Goal: Register for event/course

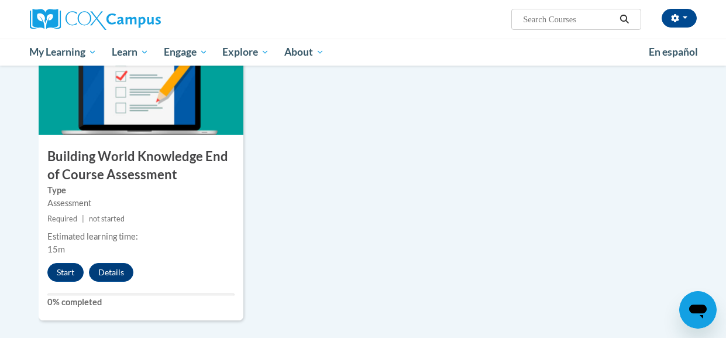
scroll to position [986, 0]
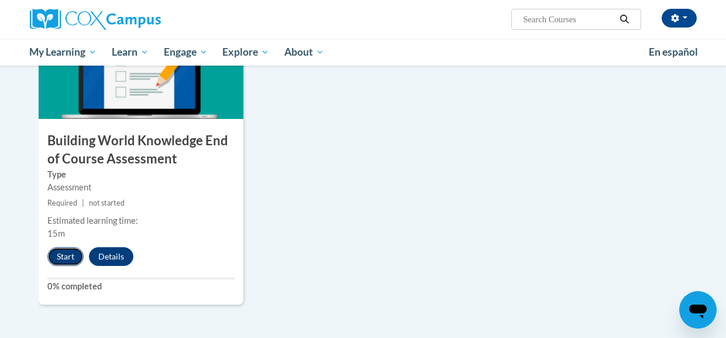
click at [66, 259] on button "Start" at bounding box center [65, 256] width 36 height 19
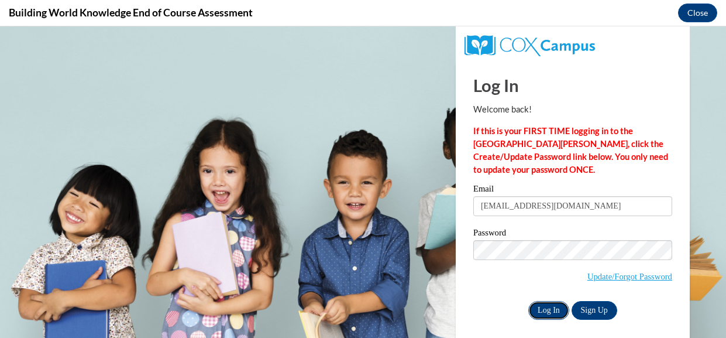
click at [549, 308] on input "Log In" at bounding box center [549, 310] width 41 height 19
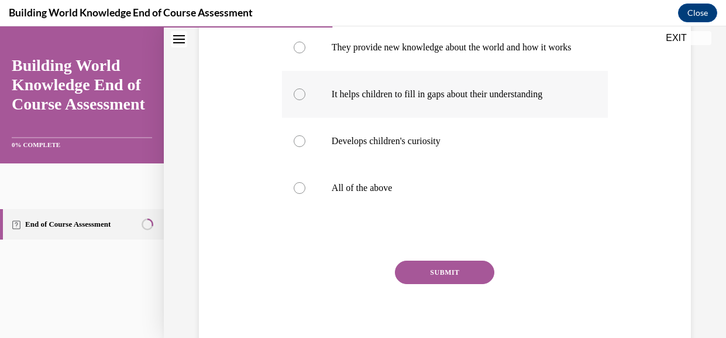
scroll to position [314, 0]
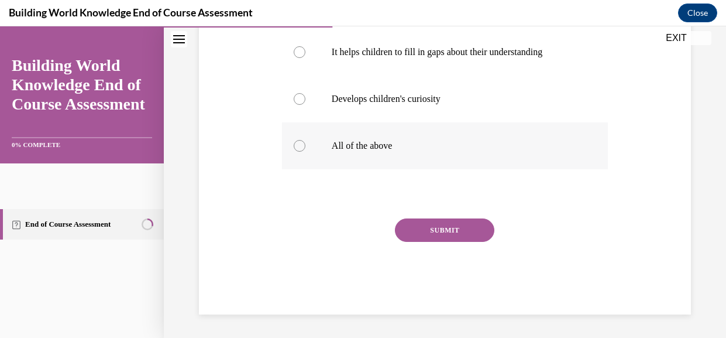
click at [373, 169] on label "All of the above" at bounding box center [445, 145] width 326 height 47
click at [306, 152] on input "All of the above" at bounding box center [300, 146] width 12 height 12
radio input "true"
click at [447, 242] on button "SUBMIT" at bounding box center [444, 229] width 99 height 23
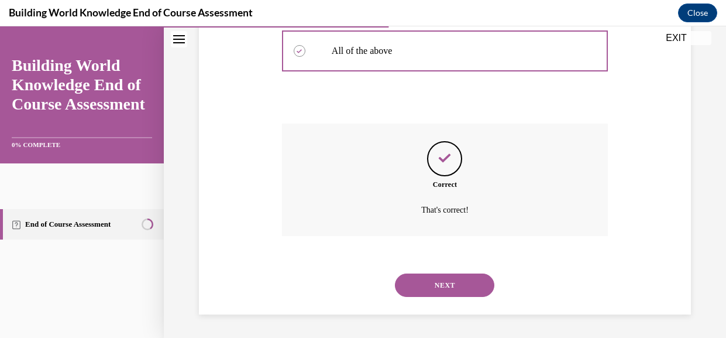
scroll to position [471, 0]
click at [452, 279] on button "NEXT" at bounding box center [444, 284] width 99 height 23
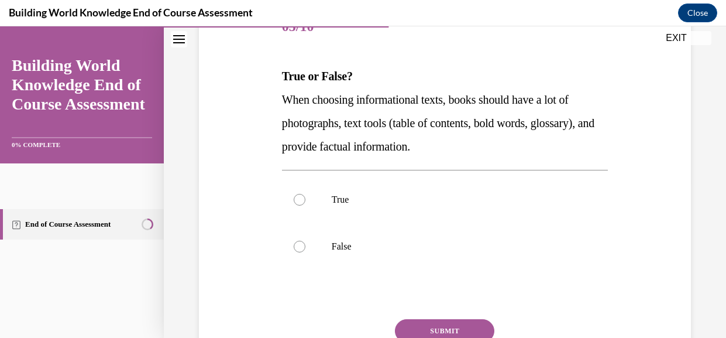
scroll to position [160, 0]
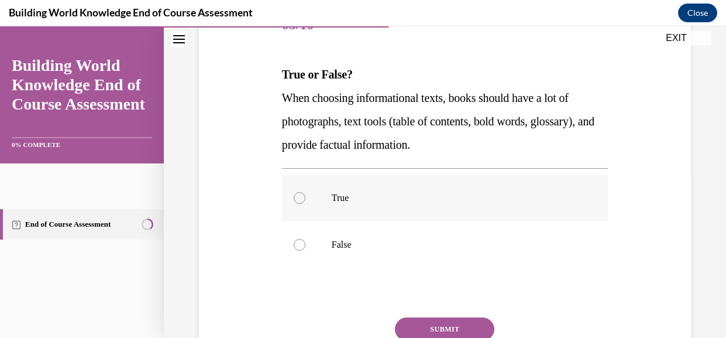
click at [306, 204] on div at bounding box center [300, 198] width 12 height 12
click at [306, 204] on input "True" at bounding box center [300, 198] width 12 height 12
radio input "true"
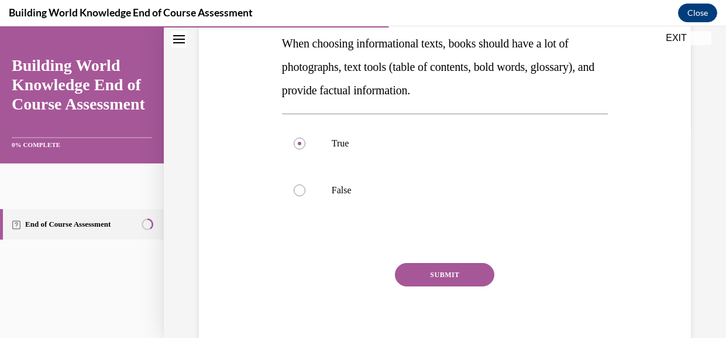
scroll to position [290, 0]
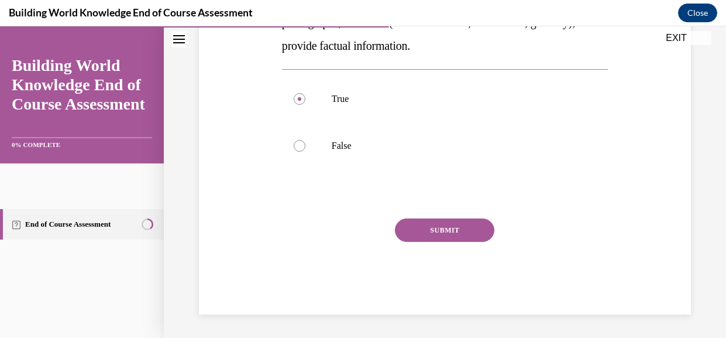
click at [479, 234] on button "SUBMIT" at bounding box center [444, 229] width 99 height 23
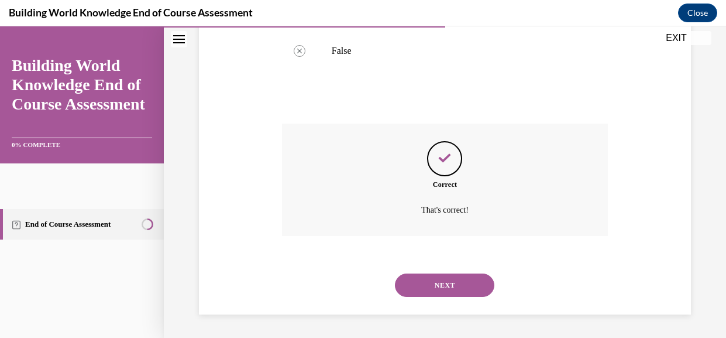
scroll to position [394, 0]
click at [433, 282] on button "NEXT" at bounding box center [444, 284] width 99 height 23
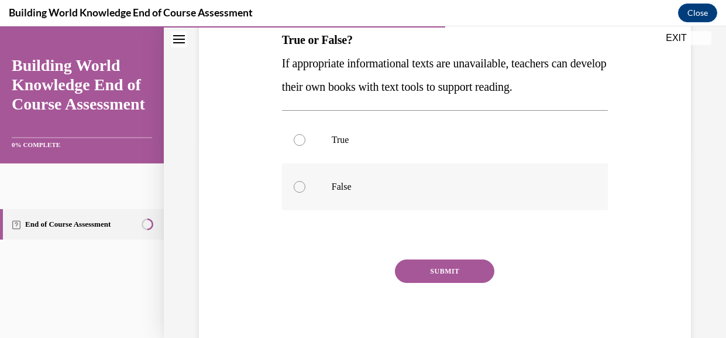
scroll to position [200, 0]
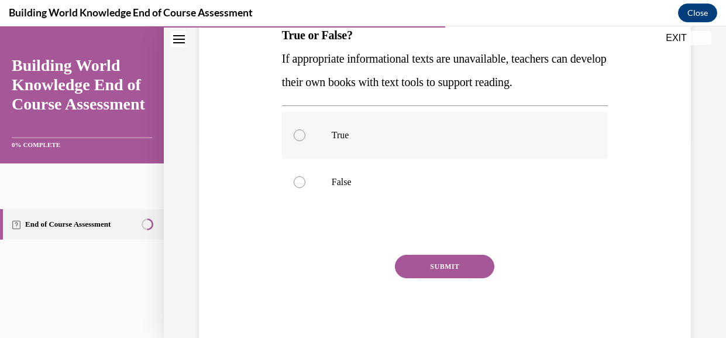
click at [333, 153] on label "True" at bounding box center [445, 135] width 326 height 47
click at [306, 141] on input "True" at bounding box center [300, 135] width 12 height 12
radio input "true"
click at [483, 278] on button "SUBMIT" at bounding box center [444, 266] width 99 height 23
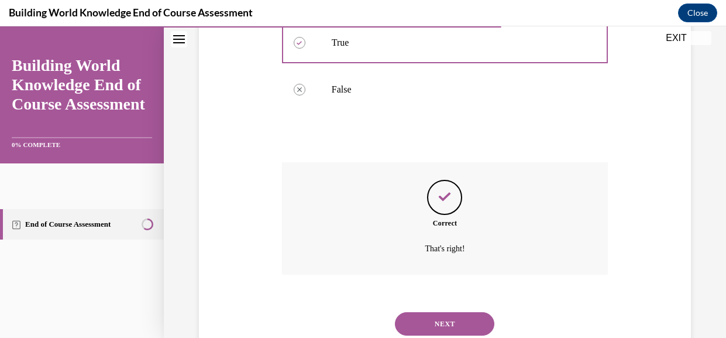
scroll to position [370, 0]
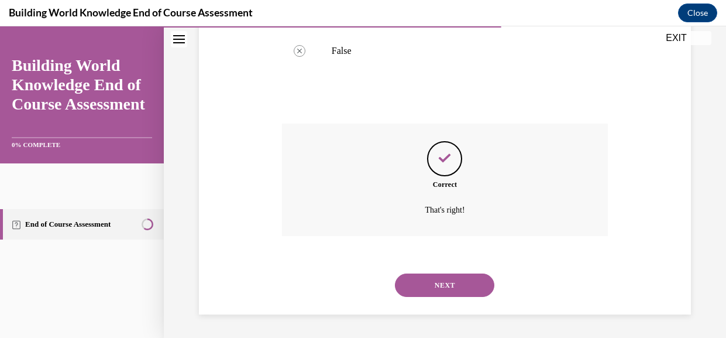
click at [487, 290] on button "NEXT" at bounding box center [444, 284] width 99 height 23
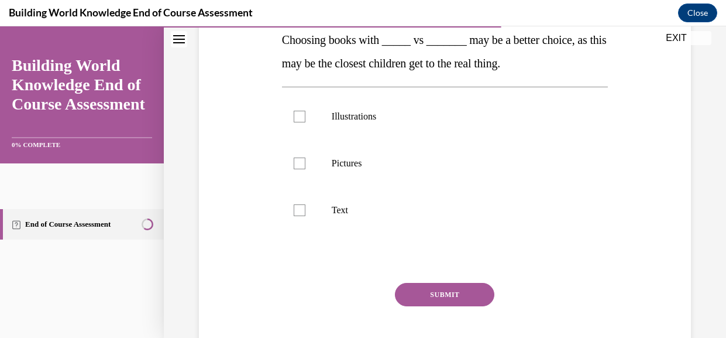
scroll to position [188, 0]
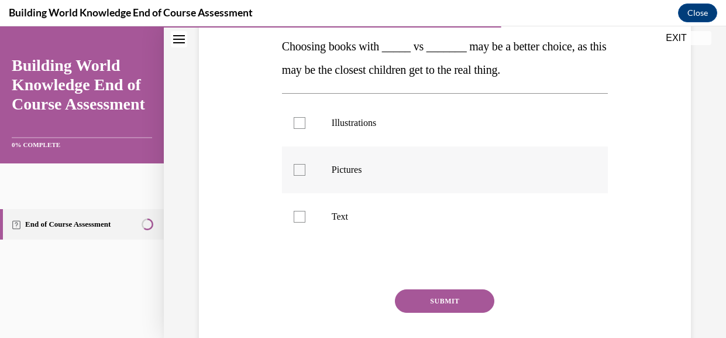
drag, startPoint x: 373, startPoint y: 140, endPoint x: 374, endPoint y: 173, distance: 32.8
click at [373, 129] on p "Illustrations" at bounding box center [455, 123] width 247 height 12
click at [306, 129] on input "Illustrations" at bounding box center [300, 123] width 12 height 12
checkbox input "true"
click at [345, 222] on p "Text" at bounding box center [455, 217] width 247 height 12
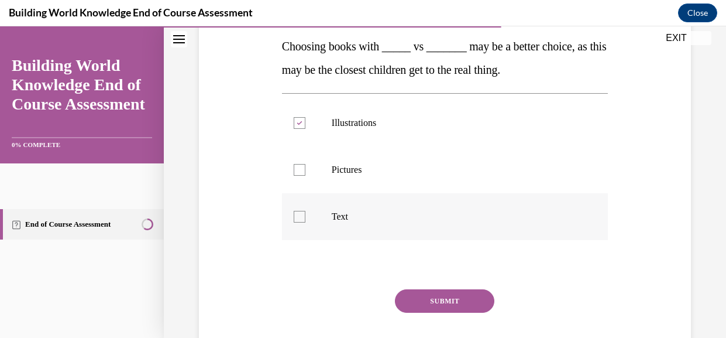
click at [306, 222] on input "Text" at bounding box center [300, 217] width 12 height 12
checkbox input "true"
click at [378, 129] on p "Illustrations" at bounding box center [455, 123] width 247 height 12
click at [306, 129] on input "Illustrations" at bounding box center [300, 123] width 12 height 12
checkbox input "false"
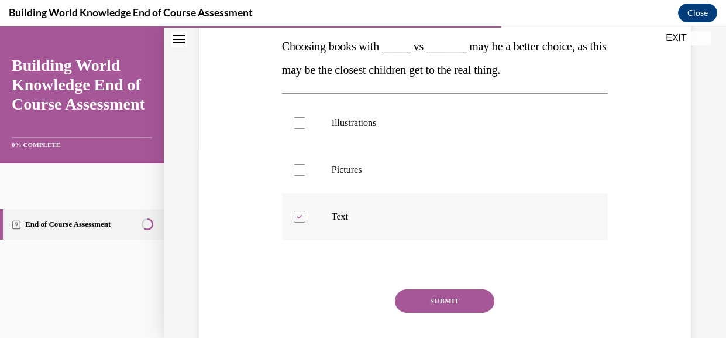
click at [384, 176] on p "Pictures" at bounding box center [455, 170] width 247 height 12
click at [306, 176] on input "Pictures" at bounding box center [300, 170] width 12 height 12
checkbox input "true"
click at [470, 313] on button "SUBMIT" at bounding box center [444, 300] width 99 height 23
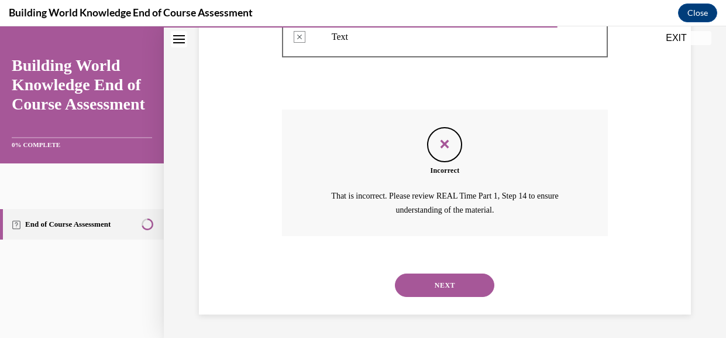
click at [419, 293] on button "NEXT" at bounding box center [444, 284] width 99 height 23
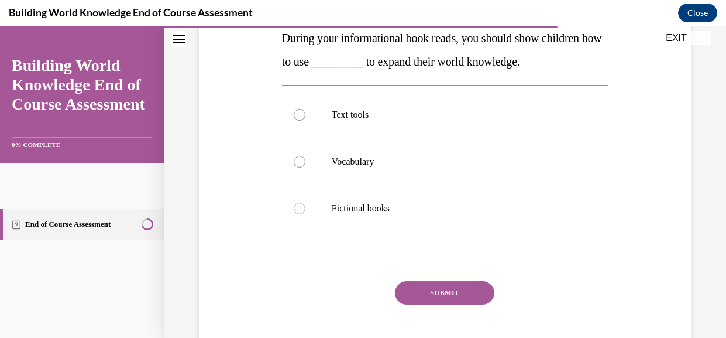
scroll to position [200, 0]
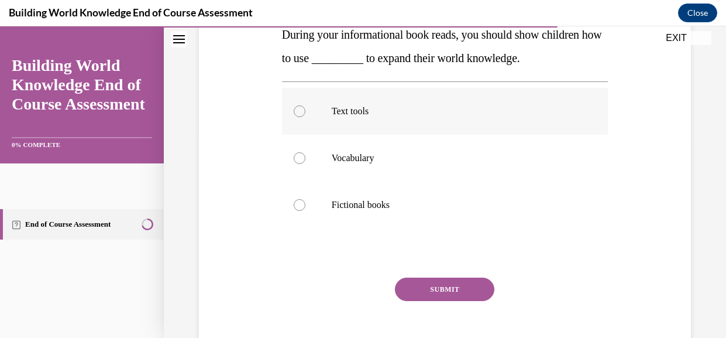
click at [366, 117] on p "Text tools" at bounding box center [455, 111] width 247 height 12
click at [306, 117] on input "Text tools" at bounding box center [300, 111] width 12 height 12
radio input "true"
click at [421, 301] on button "SUBMIT" at bounding box center [444, 288] width 99 height 23
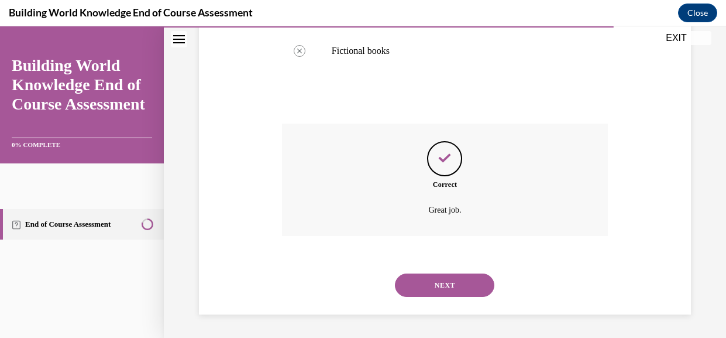
scroll to position [420, 0]
click at [446, 296] on div "NEXT" at bounding box center [445, 285] width 326 height 47
click at [451, 283] on button "NEXT" at bounding box center [444, 284] width 99 height 23
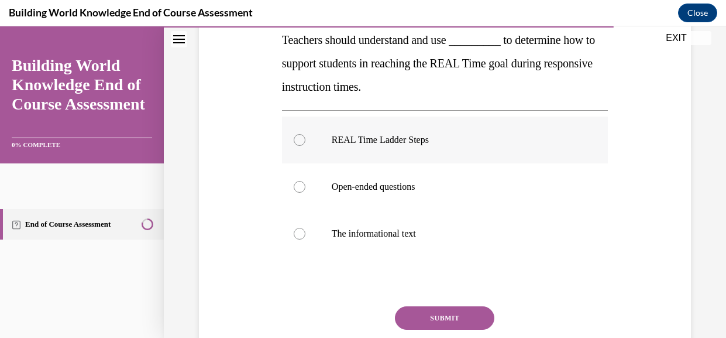
scroll to position [188, 0]
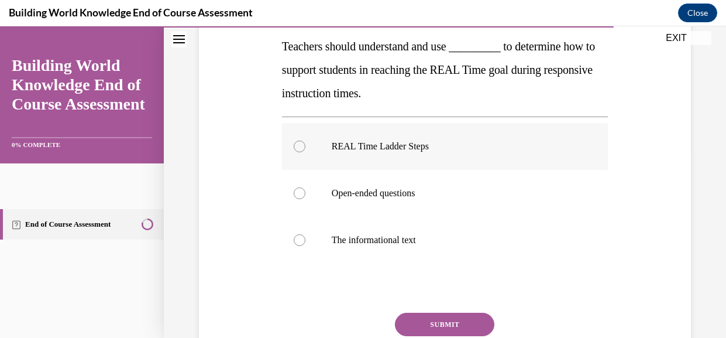
click at [455, 152] on p "REAL Time Ladder Steps" at bounding box center [455, 146] width 247 height 12
click at [306, 152] on input "REAL Time Ladder Steps" at bounding box center [300, 146] width 12 height 12
radio input "true"
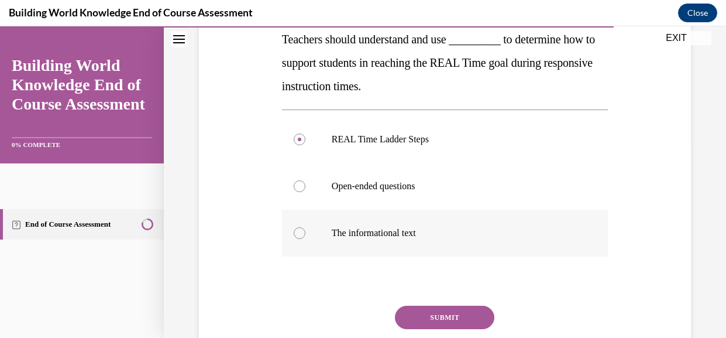
scroll to position [215, 0]
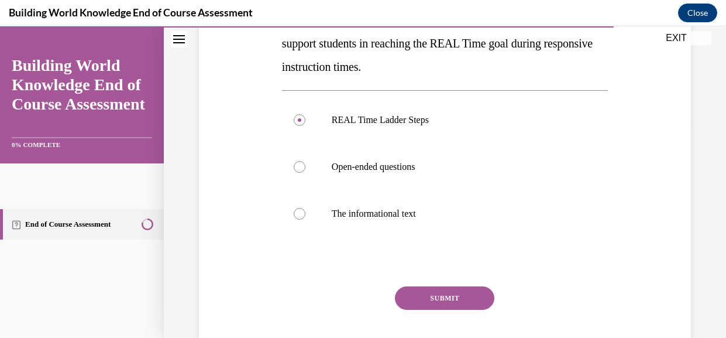
click at [426, 313] on div "Question 09/10 Teachers should understand and use _________ to determine how to…" at bounding box center [445, 165] width 326 height 434
click at [431, 310] on button "SUBMIT" at bounding box center [444, 297] width 99 height 23
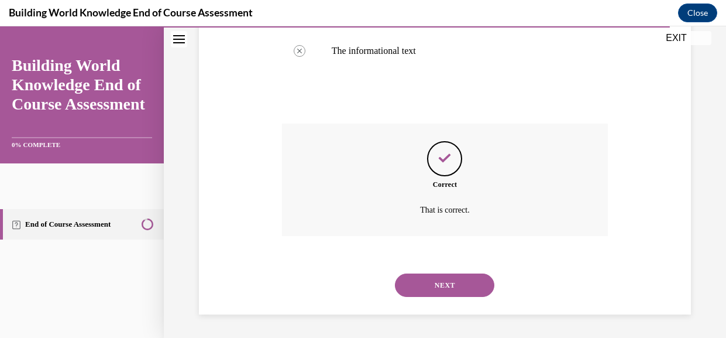
scroll to position [420, 0]
drag, startPoint x: 427, startPoint y: 311, endPoint x: 425, endPoint y: 296, distance: 15.3
click at [426, 306] on div "SUBMIT NEXT" at bounding box center [445, 283] width 326 height 61
click at [427, 288] on button "NEXT" at bounding box center [444, 284] width 99 height 23
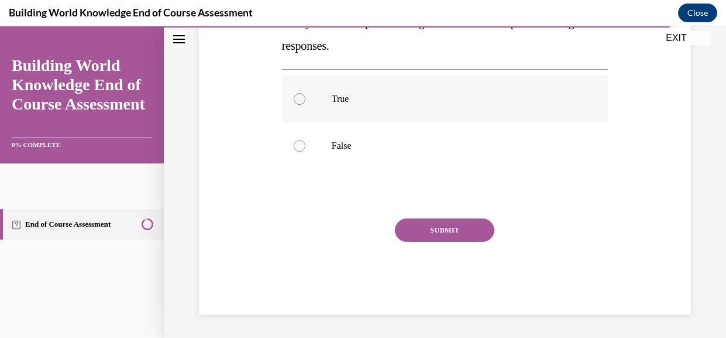
scroll to position [235, 0]
drag, startPoint x: 328, startPoint y: 121, endPoint x: 416, endPoint y: 140, distance: 89.4
click at [330, 121] on label "True" at bounding box center [445, 100] width 326 height 47
click at [306, 106] on input "True" at bounding box center [300, 100] width 12 height 12
radio input "true"
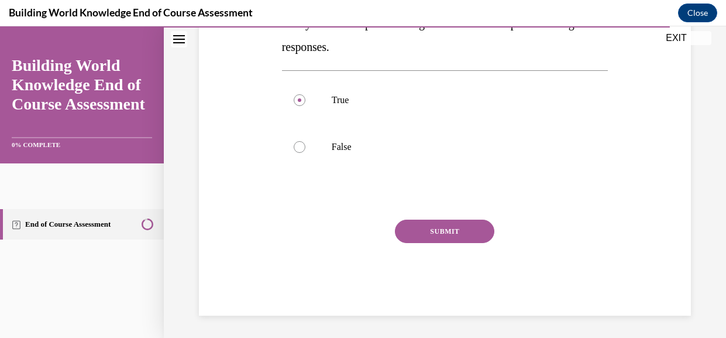
click at [495, 243] on button "SUBMIT" at bounding box center [444, 230] width 99 height 23
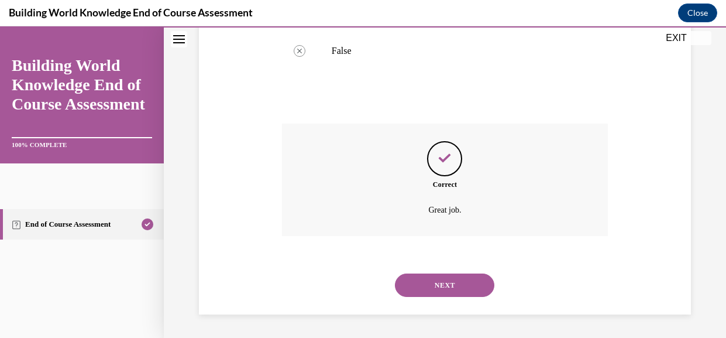
scroll to position [370, 0]
click at [439, 285] on button "NEXT" at bounding box center [444, 284] width 99 height 23
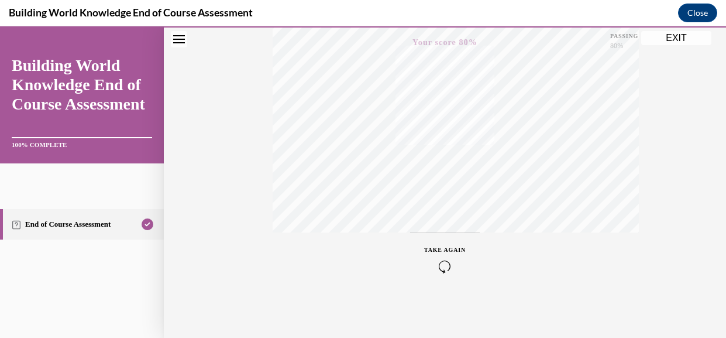
scroll to position [328, 0]
drag, startPoint x: 708, startPoint y: 13, endPoint x: 702, endPoint y: 21, distance: 9.3
click at [709, 15] on button "Close" at bounding box center [697, 13] width 39 height 19
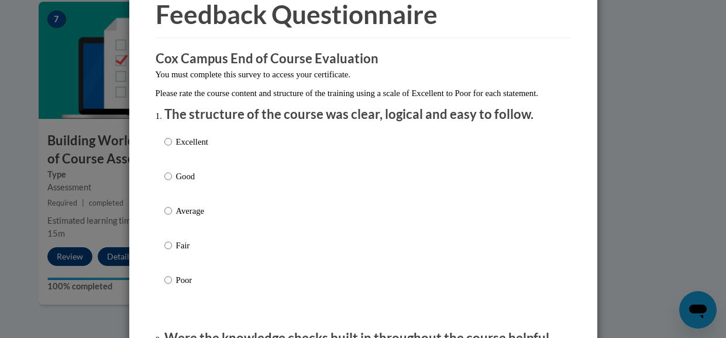
scroll to position [59, 0]
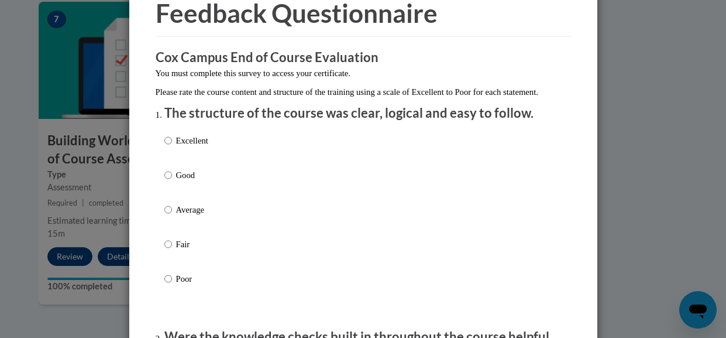
drag, startPoint x: 199, startPoint y: 231, endPoint x: 197, endPoint y: 224, distance: 7.2
click at [199, 231] on label "Average" at bounding box center [186, 219] width 44 height 32
click at [172, 216] on input "Average" at bounding box center [168, 209] width 8 height 13
radio input "true"
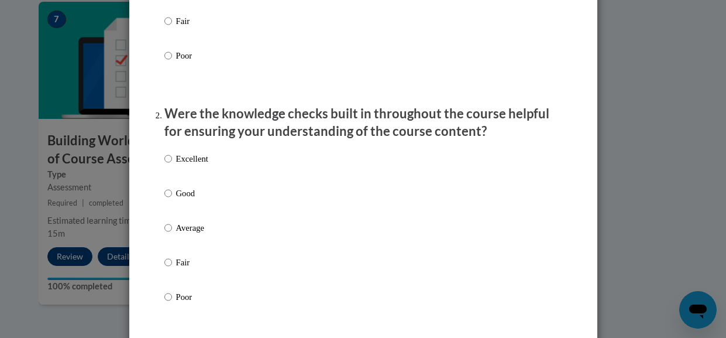
click at [183, 234] on p "Average" at bounding box center [192, 227] width 32 height 13
click at [172, 234] on input "Average" at bounding box center [168, 227] width 8 height 13
radio input "true"
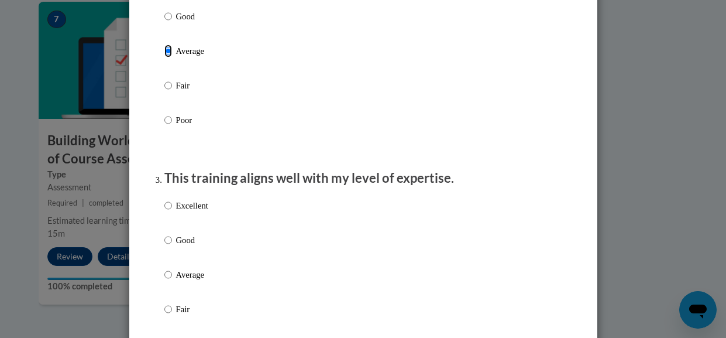
scroll to position [493, 0]
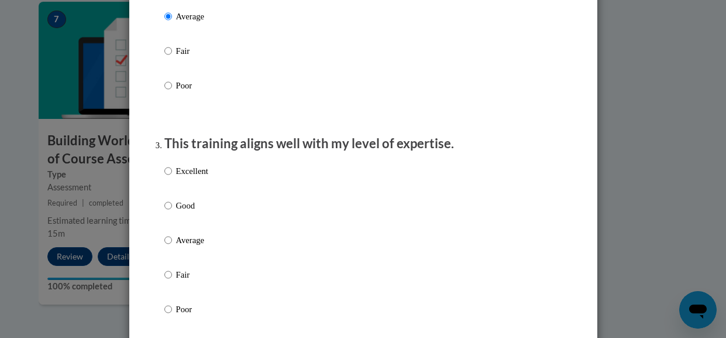
click at [204, 246] on p "Average" at bounding box center [192, 240] width 32 height 13
click at [172, 246] on input "Average" at bounding box center [168, 240] width 8 height 13
radio input "true"
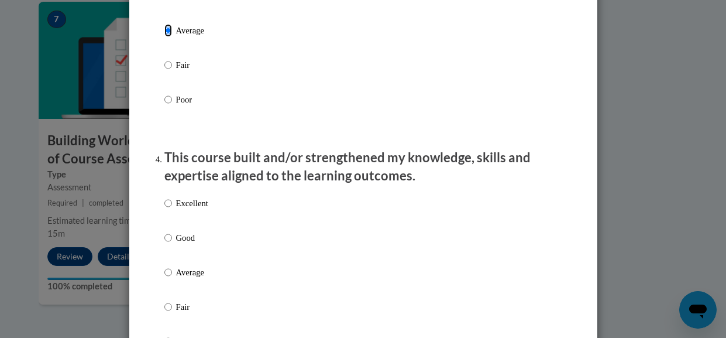
scroll to position [743, 0]
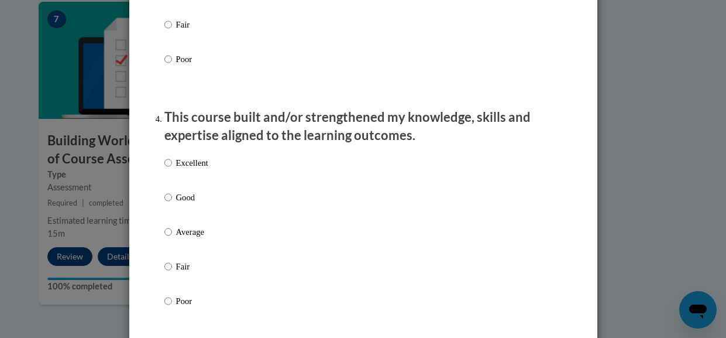
click at [172, 250] on label "Average" at bounding box center [186, 241] width 44 height 32
click at [172, 238] on input "Average" at bounding box center [168, 231] width 8 height 13
radio input "true"
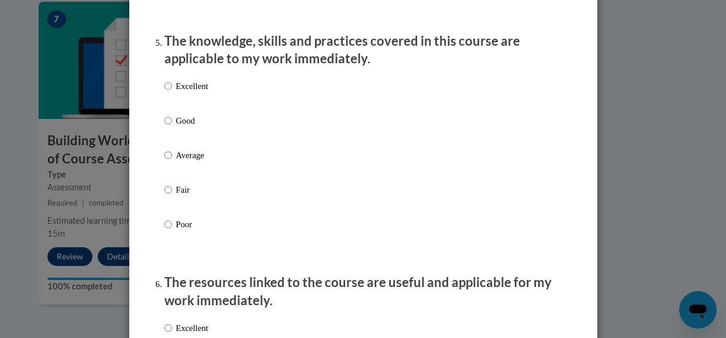
scroll to position [1079, 0]
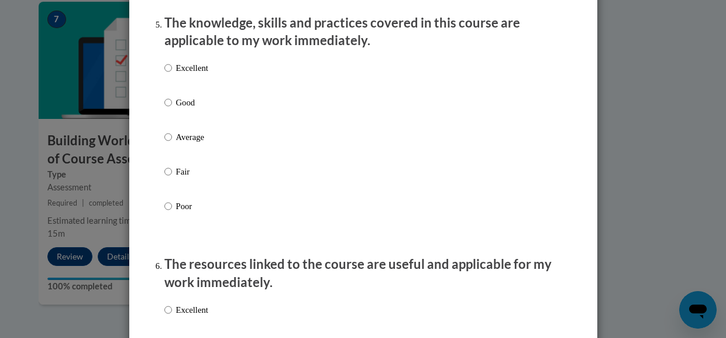
drag, startPoint x: 188, startPoint y: 133, endPoint x: 183, endPoint y: 140, distance: 8.0
click at [188, 128] on label "Good" at bounding box center [186, 112] width 44 height 32
click at [172, 109] on input "Good" at bounding box center [168, 102] width 8 height 13
radio input "true"
click at [180, 143] on p "Average" at bounding box center [192, 137] width 32 height 13
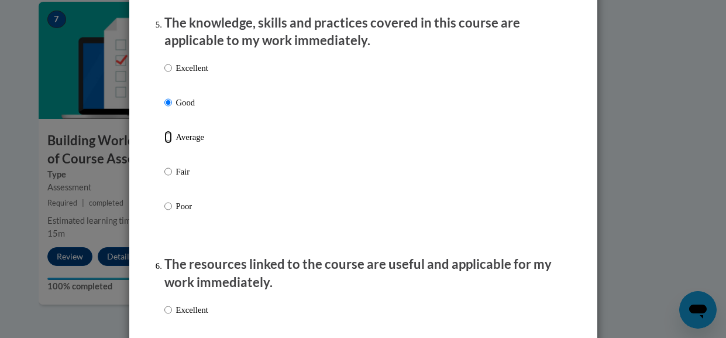
click at [172, 143] on input "Average" at bounding box center [168, 137] width 8 height 13
radio input "true"
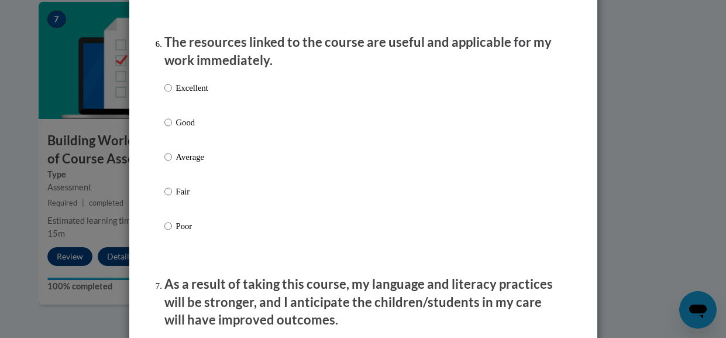
click at [183, 163] on p "Average" at bounding box center [192, 156] width 32 height 13
click at [172, 163] on input "Average" at bounding box center [168, 156] width 8 height 13
radio input "true"
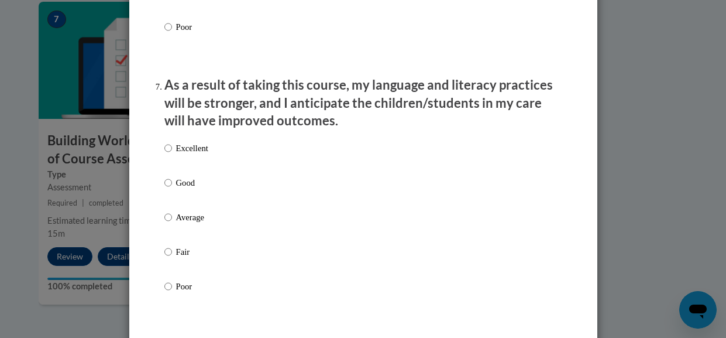
click at [187, 224] on p "Average" at bounding box center [192, 217] width 32 height 13
click at [172, 224] on input "Average" at bounding box center [168, 217] width 8 height 13
radio input "true"
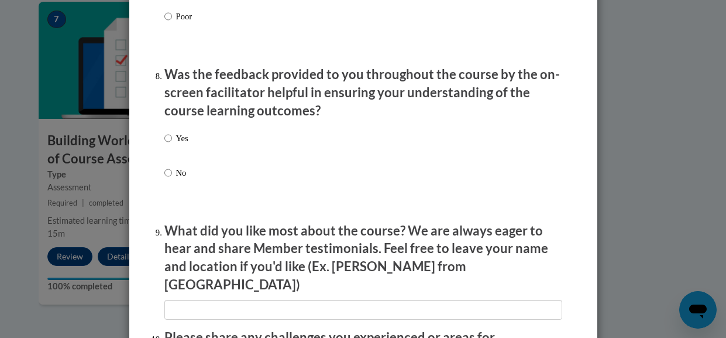
scroll to position [1772, 0]
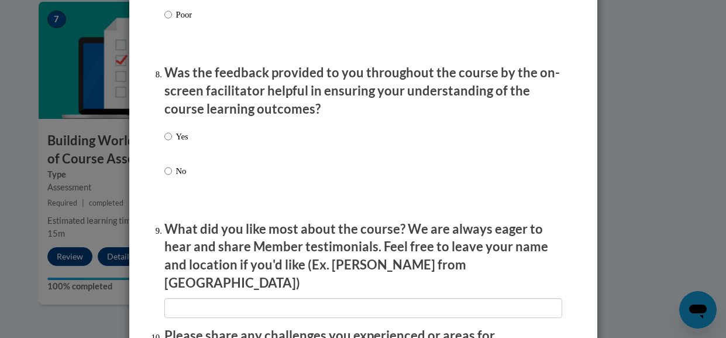
click at [185, 143] on p "Yes" at bounding box center [182, 136] width 12 height 13
click at [172, 143] on input "Yes" at bounding box center [168, 136] width 8 height 13
radio input "true"
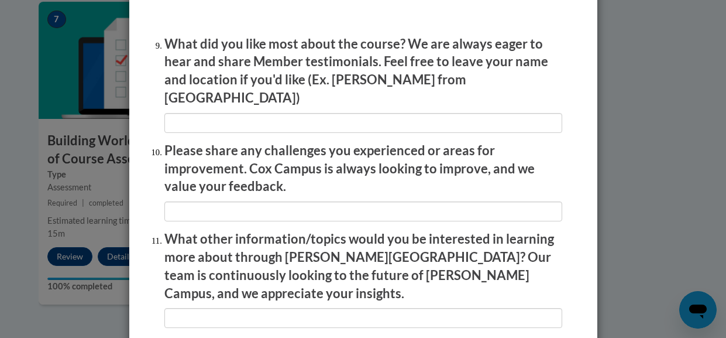
scroll to position [1964, 0]
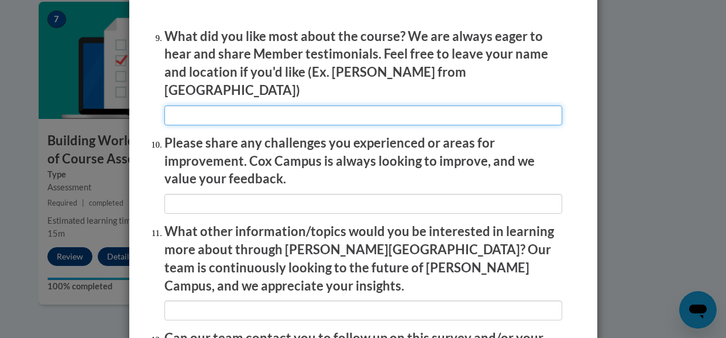
click at [212, 109] on input "textbox" at bounding box center [363, 115] width 398 height 20
type input "it gave you chances to fix mistakes"
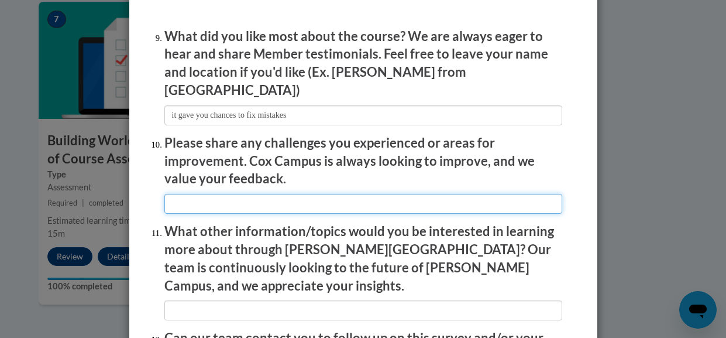
click at [224, 198] on input "textbox" at bounding box center [363, 204] width 398 height 20
type input "it was a bit boring"
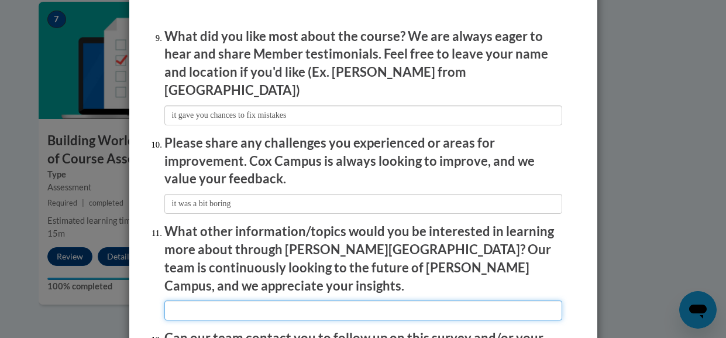
click at [193, 300] on input "textbox" at bounding box center [363, 310] width 398 height 20
type input "idk"
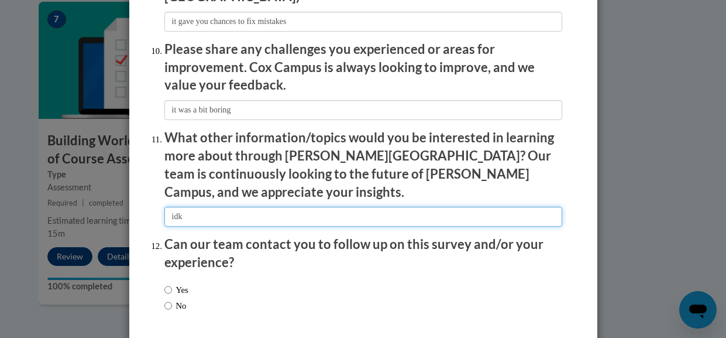
scroll to position [2098, 0]
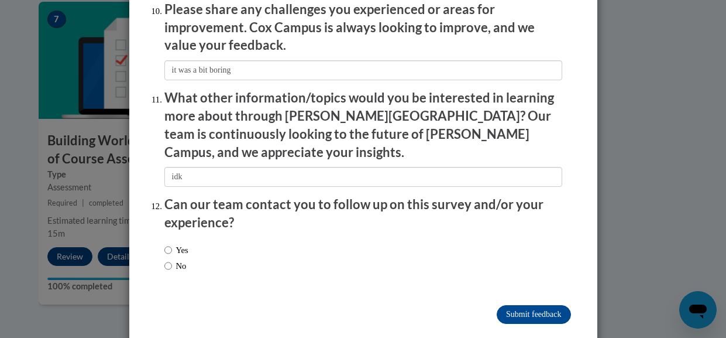
click at [176, 259] on label "No" at bounding box center [175, 265] width 22 height 13
click at [172, 259] on input "No" at bounding box center [168, 265] width 8 height 13
radio input "true"
click at [530, 305] on input "Submit feedback" at bounding box center [534, 314] width 74 height 19
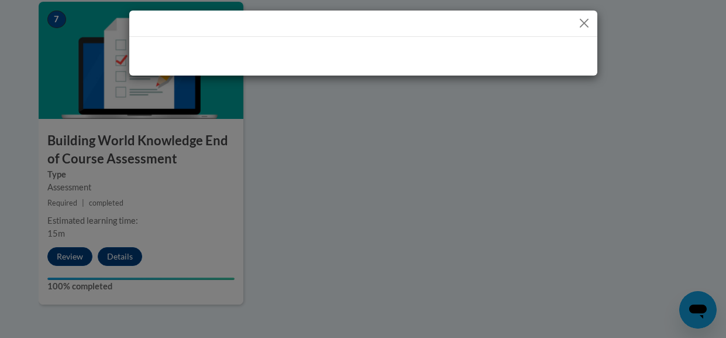
scroll to position [0, 0]
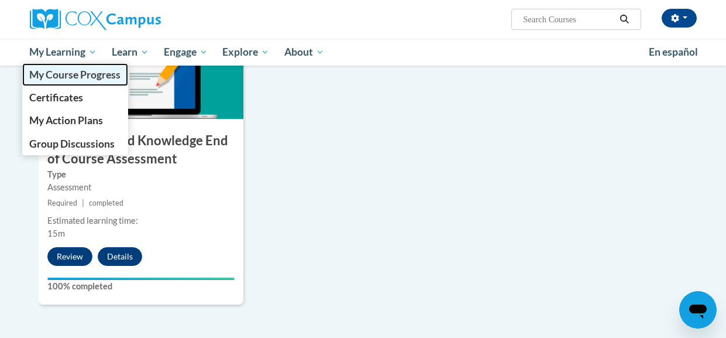
click at [61, 78] on span "My Course Progress" at bounding box center [74, 74] width 91 height 12
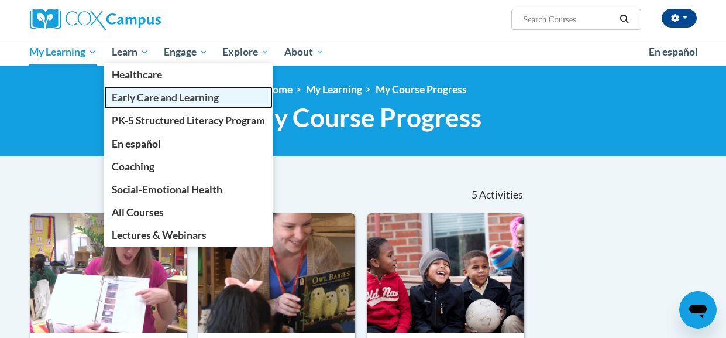
click at [144, 105] on link "Early Care and Learning" at bounding box center [188, 97] width 169 height 23
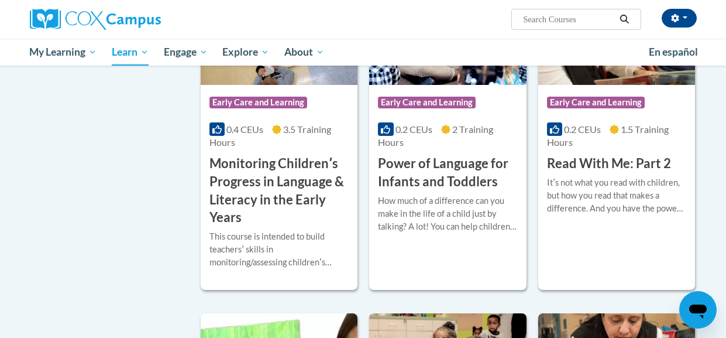
scroll to position [1126, 0]
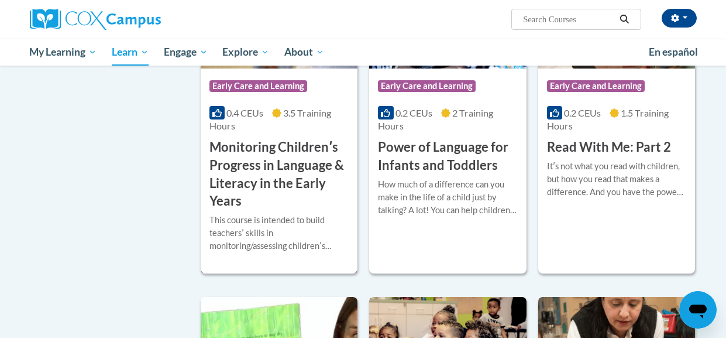
click at [251, 164] on h3 "Monitoring Childrenʹs Progress in Language & Literacy in the Early Years" at bounding box center [279, 174] width 139 height 72
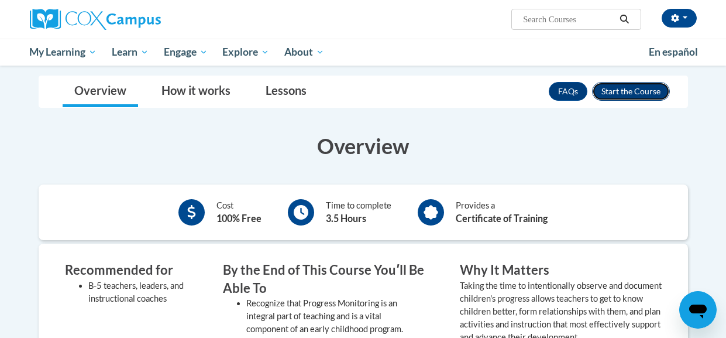
click at [612, 96] on button "Enroll" at bounding box center [631, 91] width 78 height 19
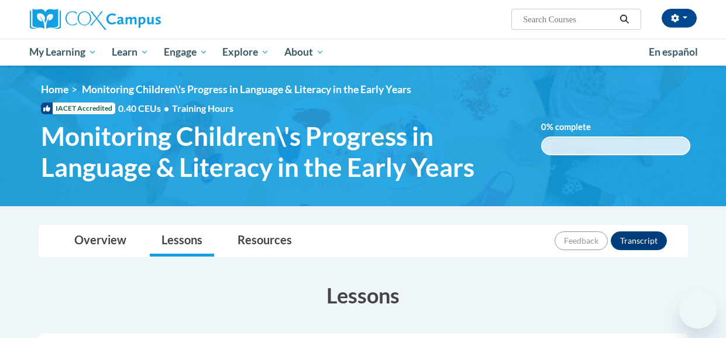
scroll to position [195, 0]
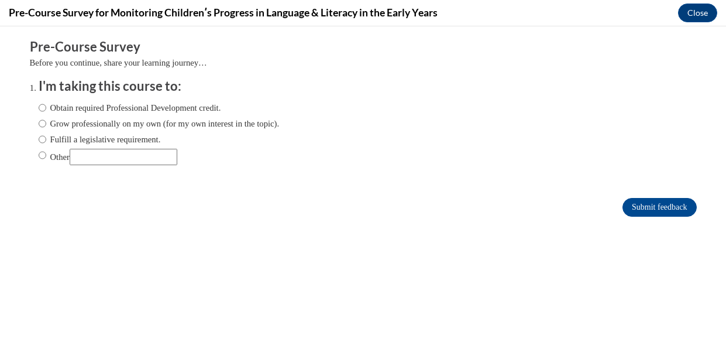
scroll to position [0, 0]
click at [98, 114] on label "Obtain required Professional Development credit." at bounding box center [130, 107] width 183 height 13
click at [46, 114] on input "Obtain required Professional Development credit." at bounding box center [43, 107] width 8 height 13
radio input "true"
click at [667, 203] on input "Submit feedback" at bounding box center [660, 207] width 74 height 19
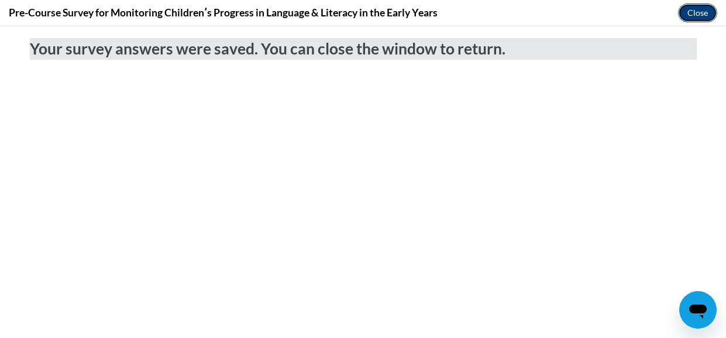
click at [701, 9] on button "Close" at bounding box center [697, 13] width 39 height 19
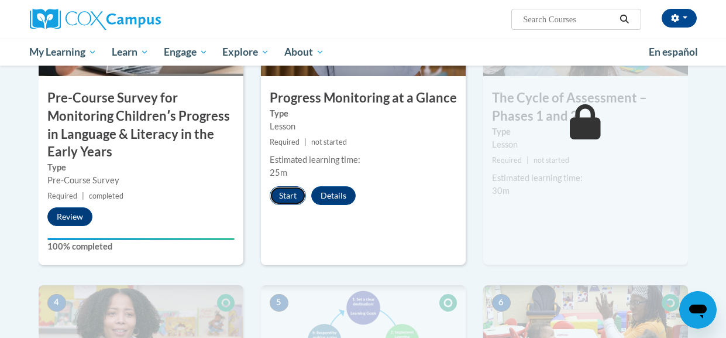
click at [298, 193] on button "Start" at bounding box center [288, 195] width 36 height 19
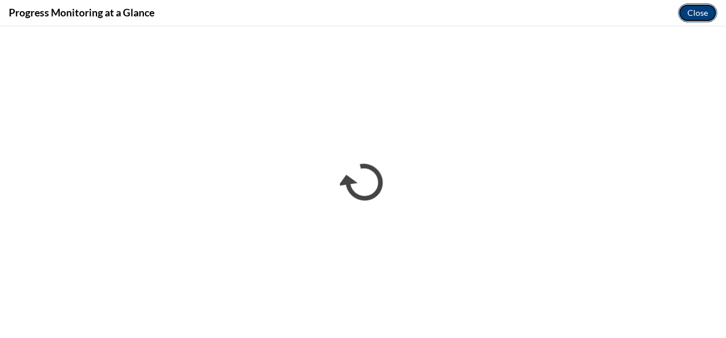
click at [709, 11] on button "Close" at bounding box center [697, 13] width 39 height 19
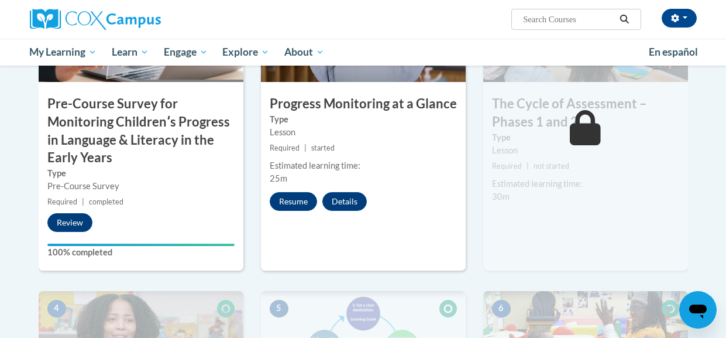
scroll to position [384, 0]
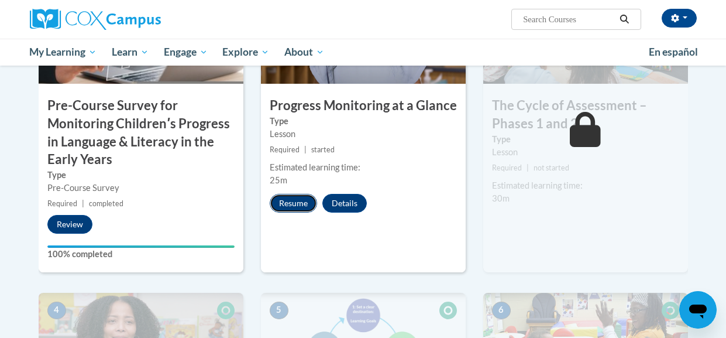
click at [278, 199] on button "Resume" at bounding box center [293, 203] width 47 height 19
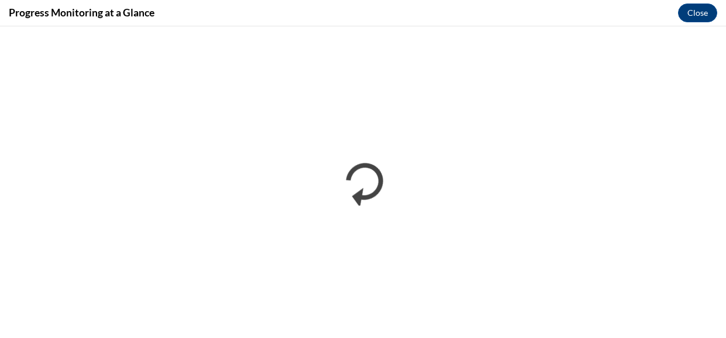
scroll to position [0, 0]
click at [682, 9] on button "Close" at bounding box center [697, 13] width 39 height 19
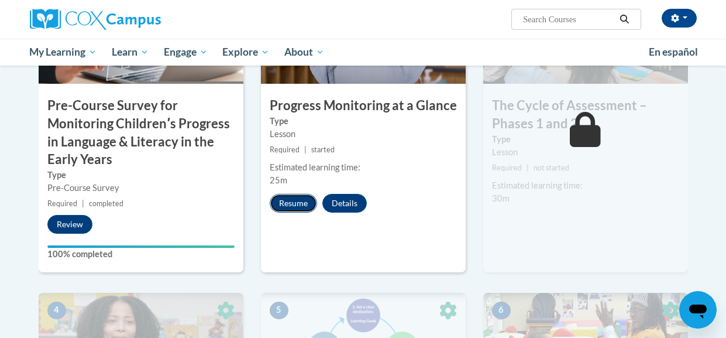
click at [291, 207] on button "Resume" at bounding box center [293, 203] width 47 height 19
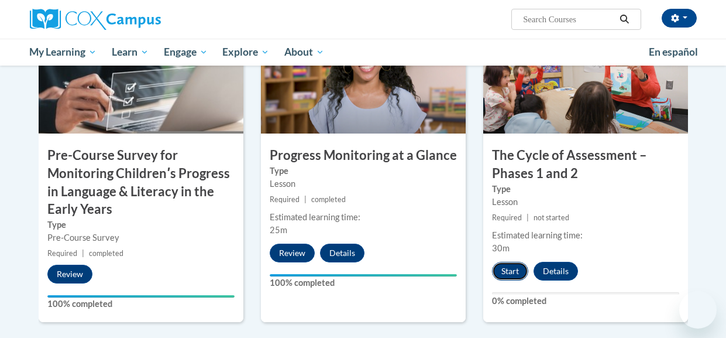
click at [519, 273] on button "Start" at bounding box center [510, 271] width 36 height 19
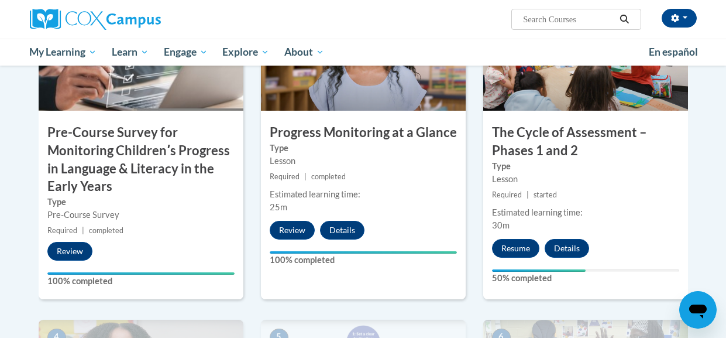
scroll to position [359, 0]
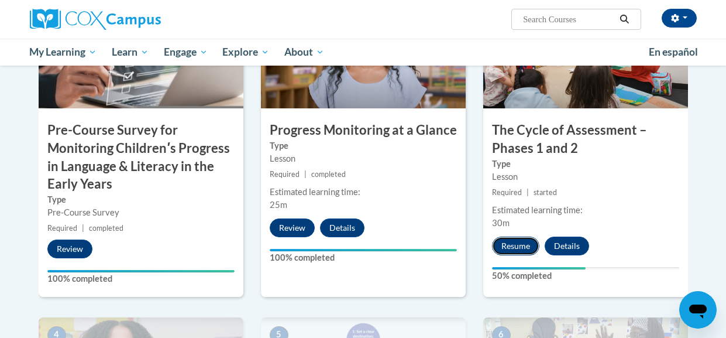
click at [514, 248] on button "Resume" at bounding box center [515, 245] width 47 height 19
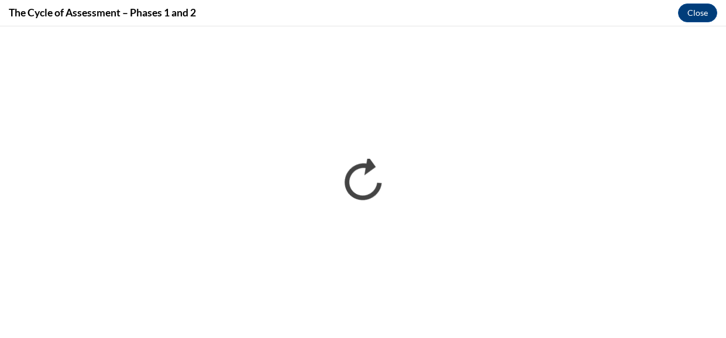
scroll to position [0, 0]
